Goal: Navigation & Orientation: Find specific page/section

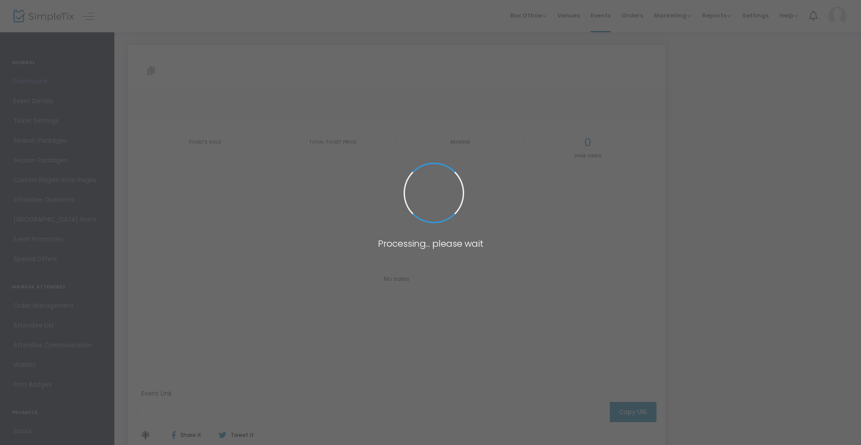
type input "https://www.simpletix.com/e/eugene-s-ultimate-k-pop-party-is-back-oct-tickets-2…"
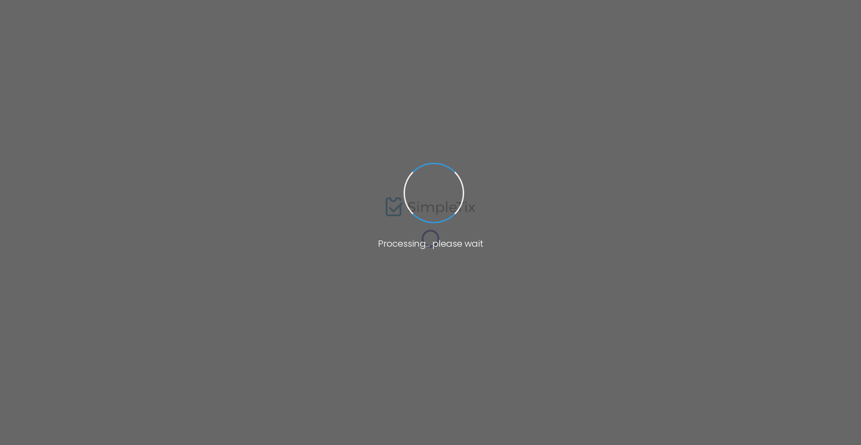
type input "https://www.simpletix.com/e/seattle-your-k-pop-party-night-is-here-sep-tickets-…"
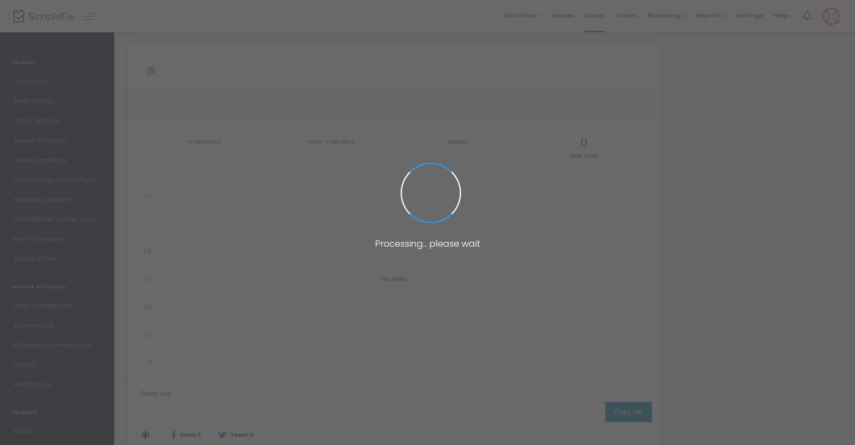
type input "[URL][DOMAIN_NAME][PERSON_NAME]"
